Goal: Find specific page/section: Find specific page/section

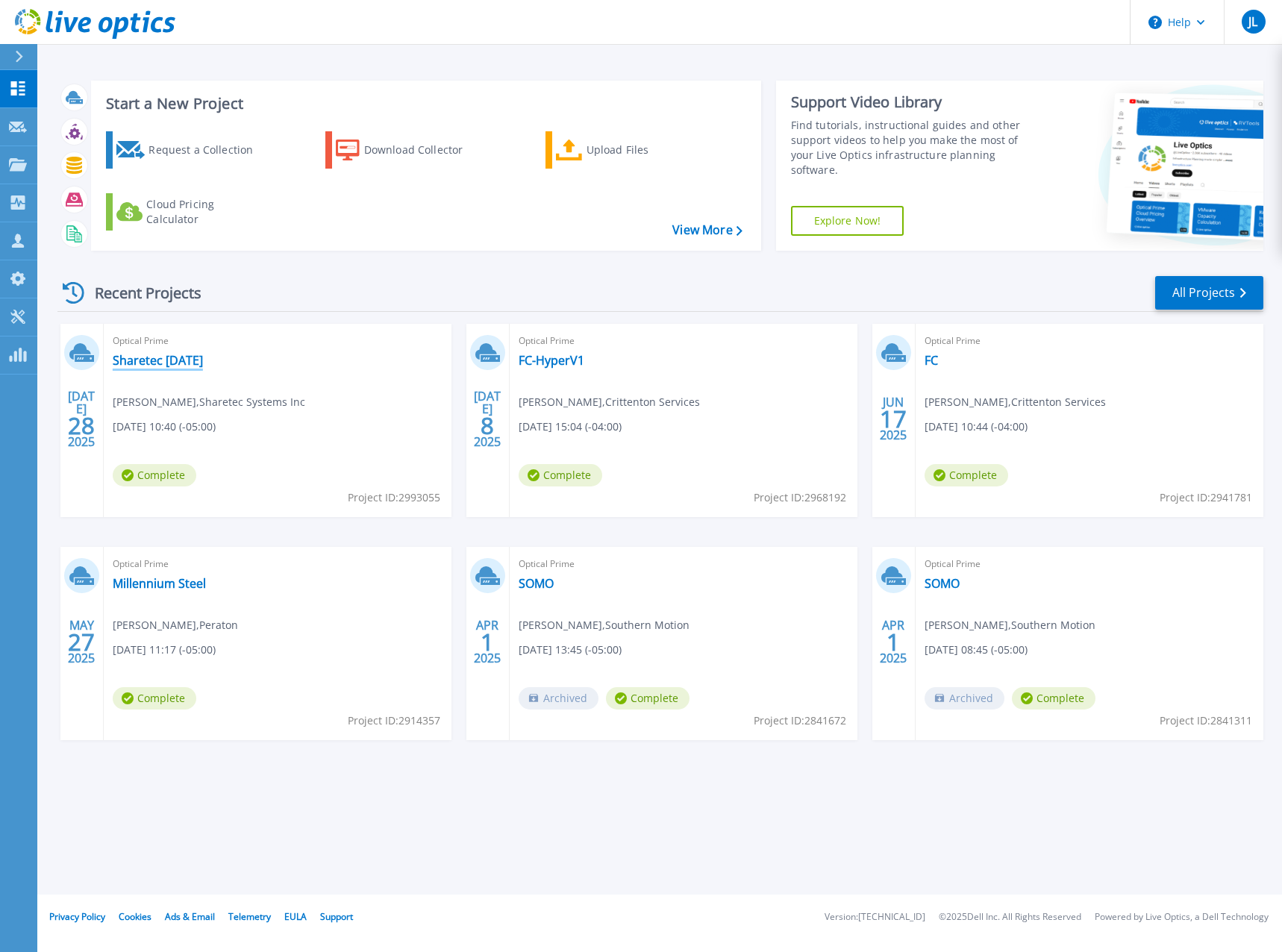
click at [203, 362] on link "Sharetec August 2025" at bounding box center [158, 360] width 90 height 15
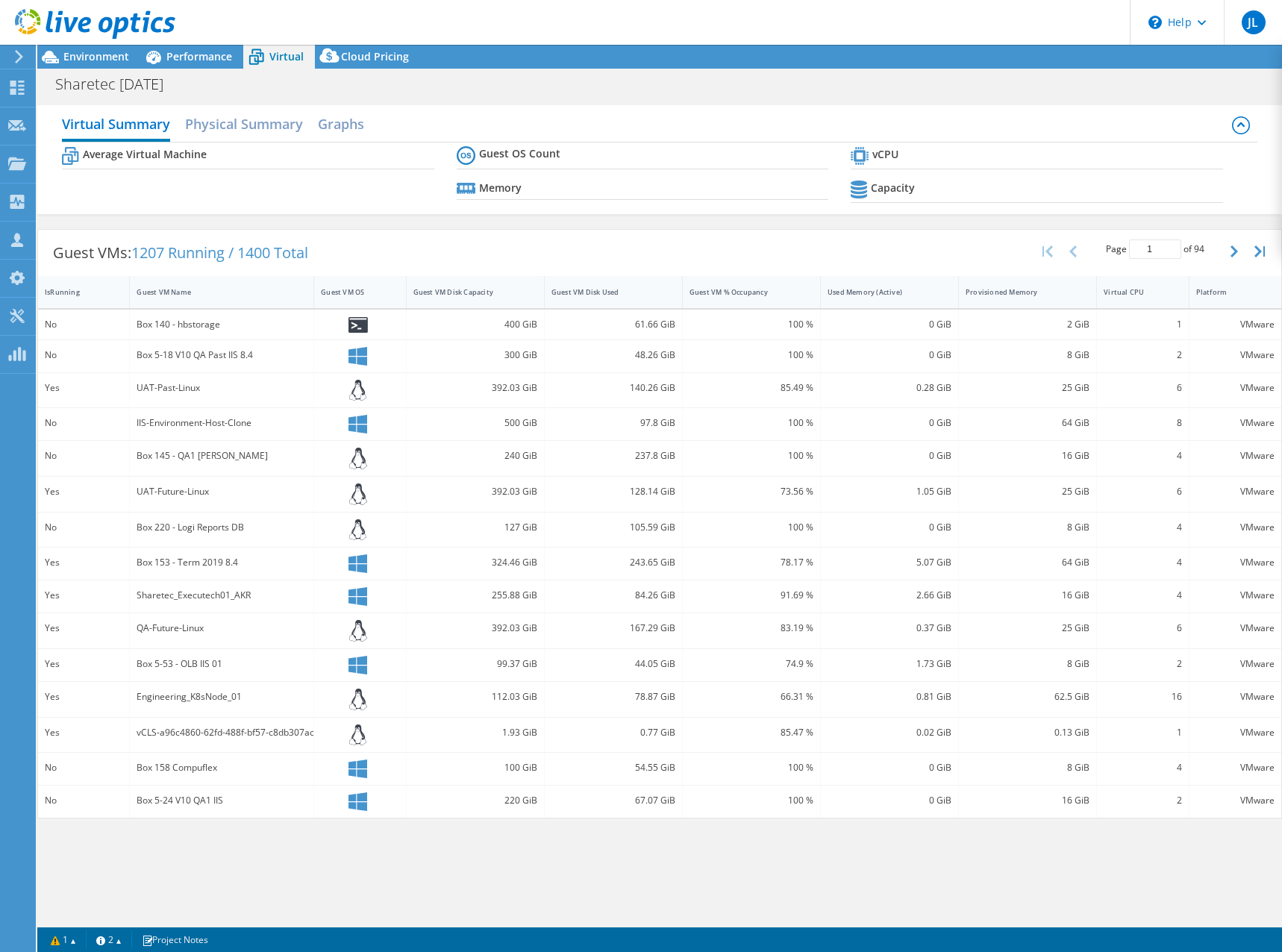
select select "USD"
